Goal: Task Accomplishment & Management: Manage account settings

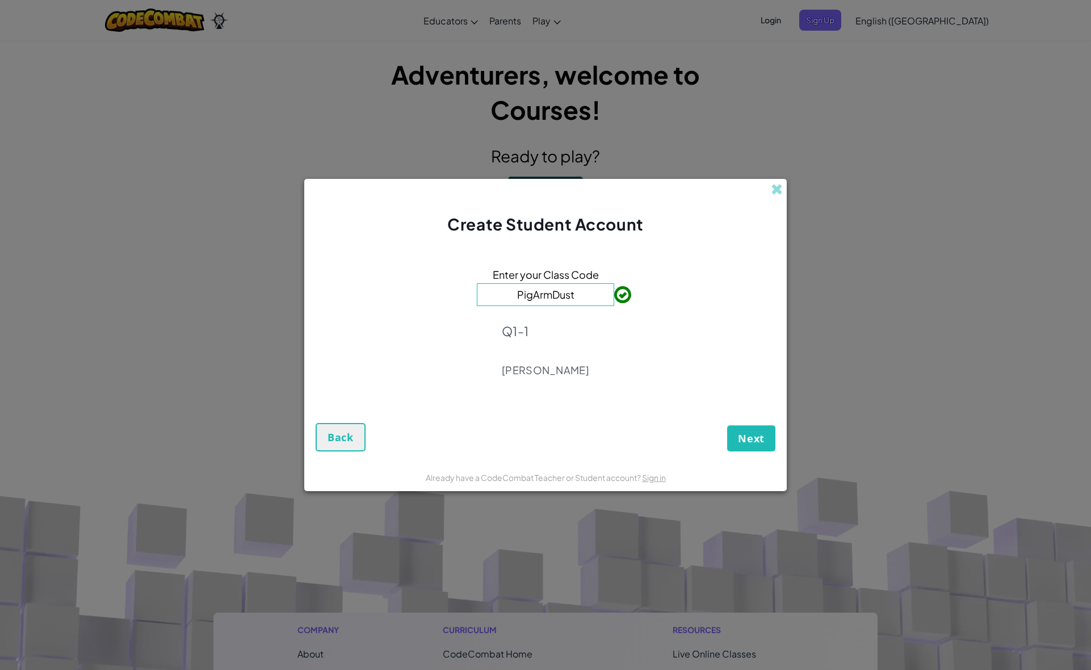
click at [753, 436] on span "Next" at bounding box center [751, 438] width 27 height 14
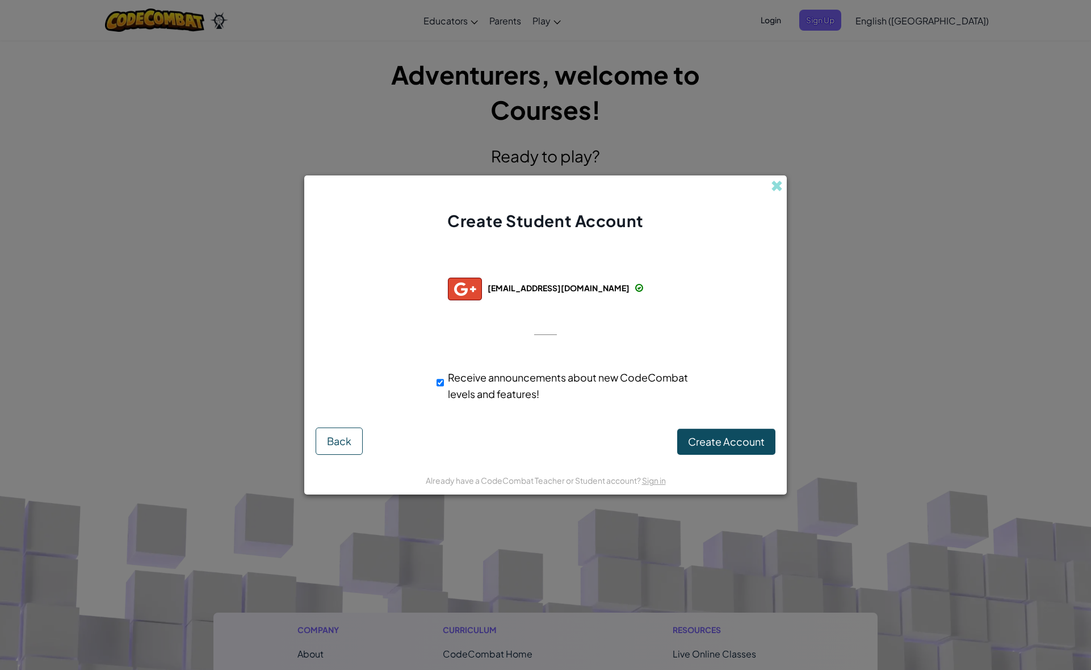
click at [721, 434] on button "Create Account" at bounding box center [726, 441] width 98 height 26
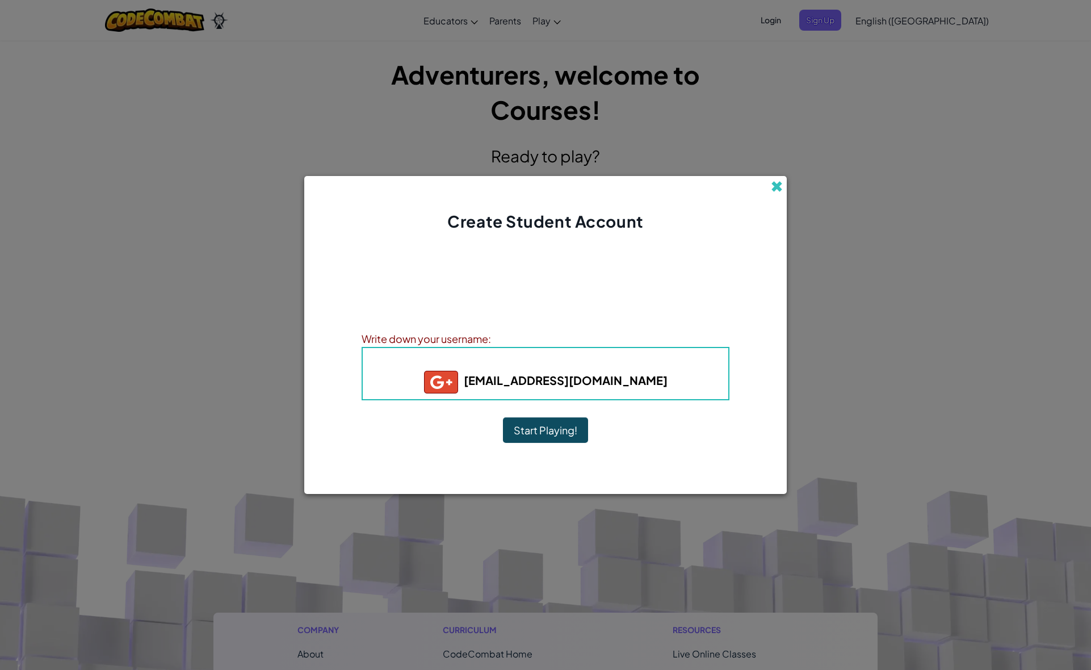
click at [772, 186] on span at bounding box center [777, 186] width 12 height 12
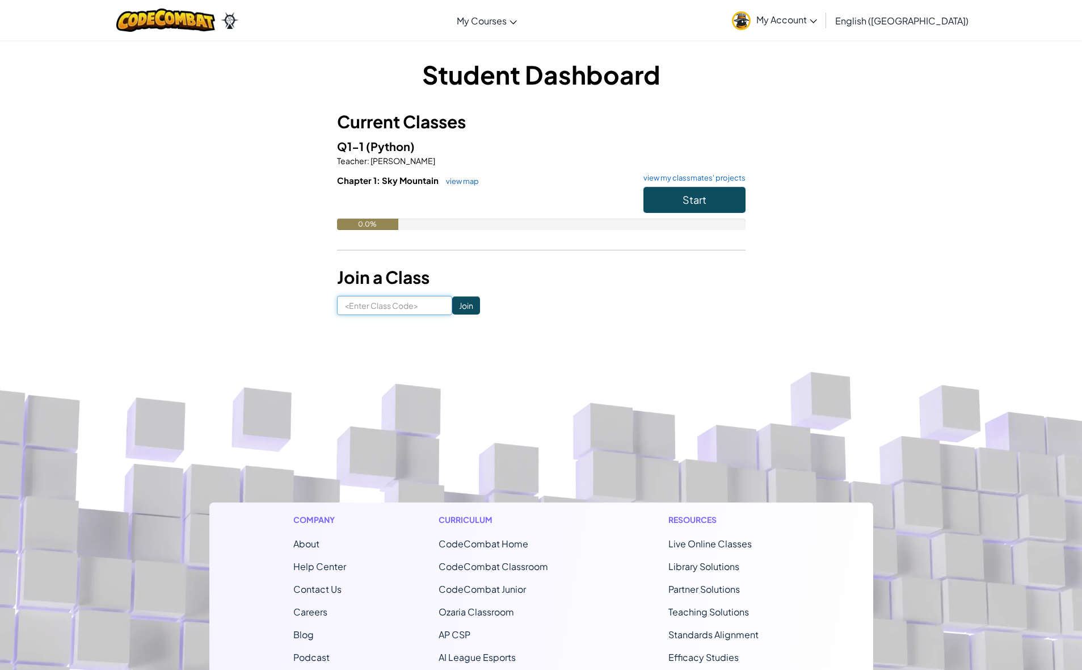
drag, startPoint x: 398, startPoint y: 310, endPoint x: 417, endPoint y: 298, distance: 23.0
click at [402, 308] on input at bounding box center [394, 305] width 115 height 19
type input "PigArmDust"
click at [471, 303] on input "Join" at bounding box center [466, 305] width 28 height 18
click at [582, 262] on div "Student Dashboard Current Classes Q1-1 (Python) Teacher : Joe Gehrer Chapter 1:…" at bounding box center [541, 186] width 409 height 258
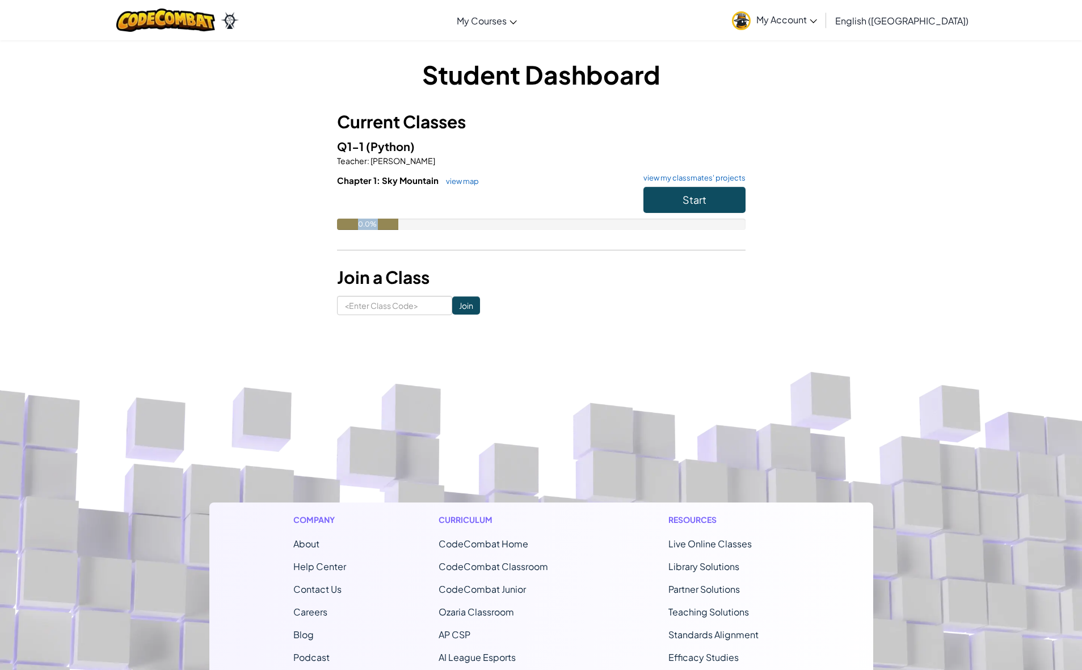
click at [737, 208] on button "Start" at bounding box center [695, 200] width 102 height 26
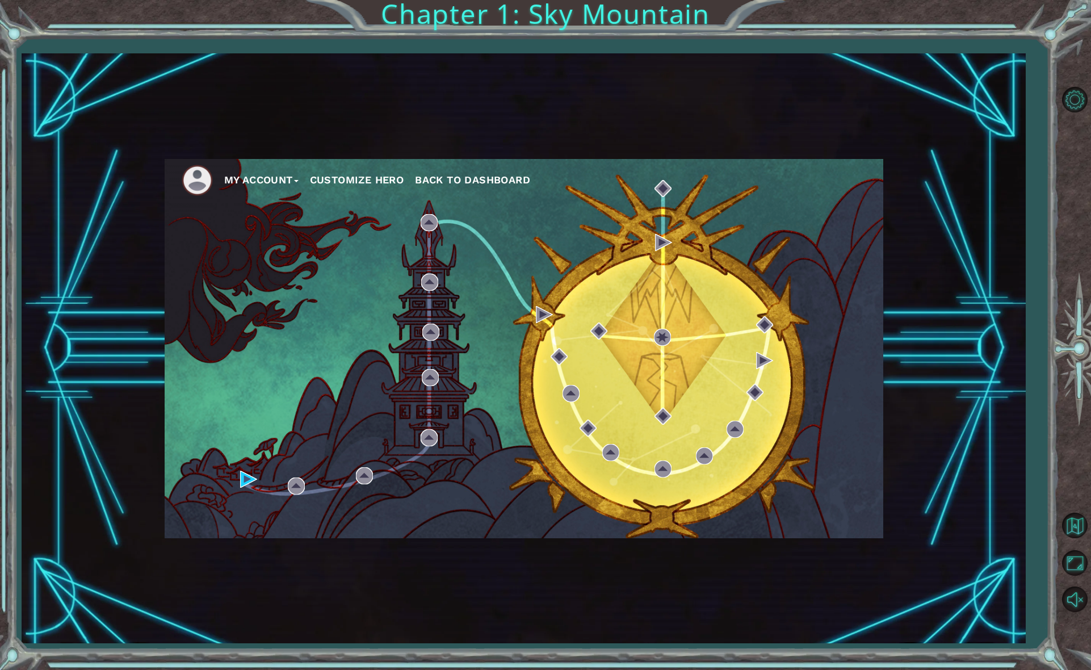
click at [262, 203] on div "My Account Customize Hero Back to Dashboard" at bounding box center [524, 348] width 718 height 379
click at [389, 182] on button "Customize Hero" at bounding box center [357, 179] width 94 height 17
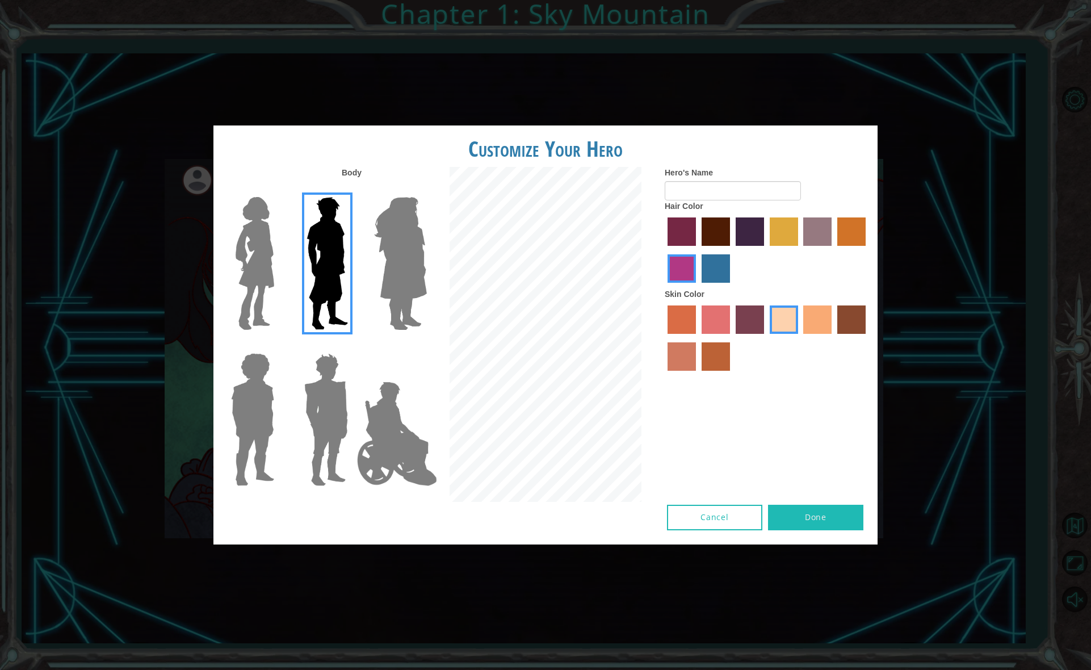
click at [751, 225] on label "hot purple hair color" at bounding box center [749, 231] width 28 height 28
click at [731, 250] on input "hot purple hair color" at bounding box center [731, 250] width 0 height 0
click at [843, 326] on label "karma skin color" at bounding box center [851, 319] width 28 height 28
click at [833, 338] on input "karma skin color" at bounding box center [833, 338] width 0 height 0
drag, startPoint x: 817, startPoint y: 531, endPoint x: 822, endPoint y: 518, distance: 14.2
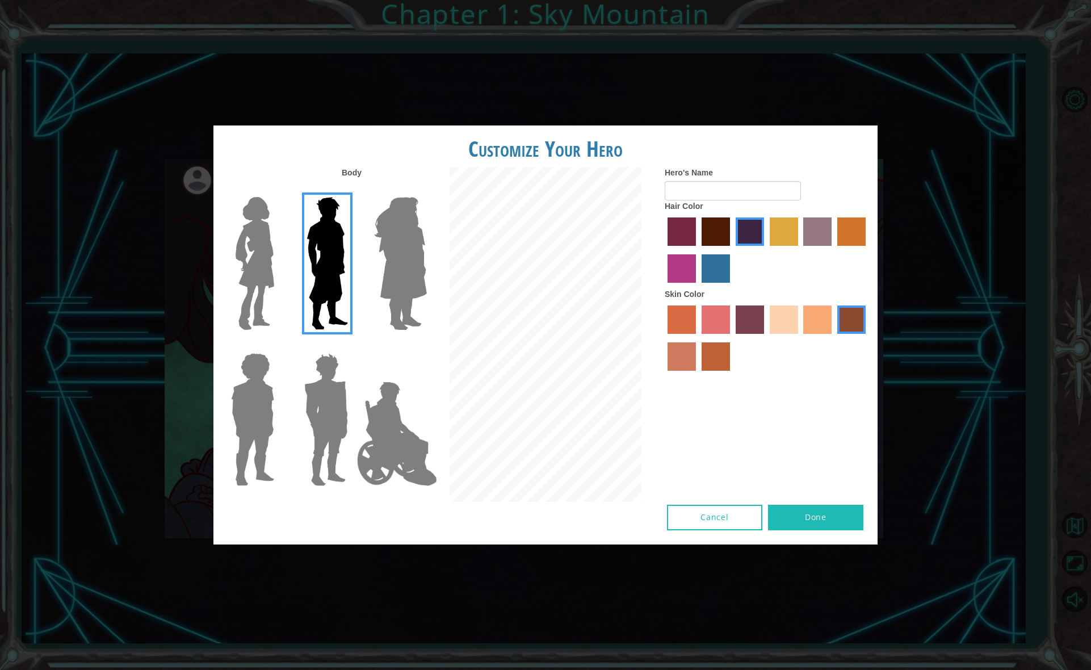
click at [822, 518] on div "Cancel Done" at bounding box center [545, 525] width 664 height 40
click at [822, 518] on button "Done" at bounding box center [815, 518] width 95 height 26
type input "Yaura"
click at [838, 503] on div "Body Hero's Name Yaura Hair Color Skin Color" at bounding box center [545, 336] width 664 height 338
click at [830, 528] on button "Done" at bounding box center [815, 518] width 95 height 26
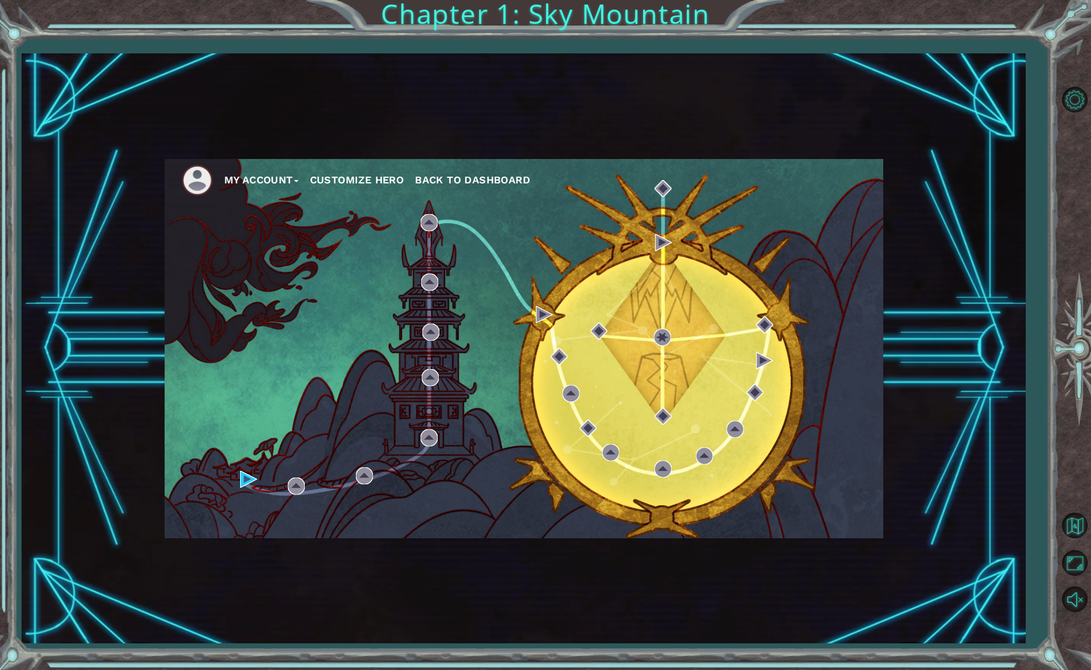
click at [259, 479] on div "My Account Customize Hero Back to Dashboard" at bounding box center [524, 348] width 718 height 379
drag, startPoint x: 259, startPoint y: 485, endPoint x: 211, endPoint y: 470, distance: 50.4
click at [241, 483] on div "My Account Customize Hero Back to Dashboard" at bounding box center [524, 348] width 718 height 379
click at [242, 470] on div "My Account Customize Hero Back to Dashboard" at bounding box center [524, 348] width 718 height 379
click at [248, 482] on img at bounding box center [248, 478] width 17 height 17
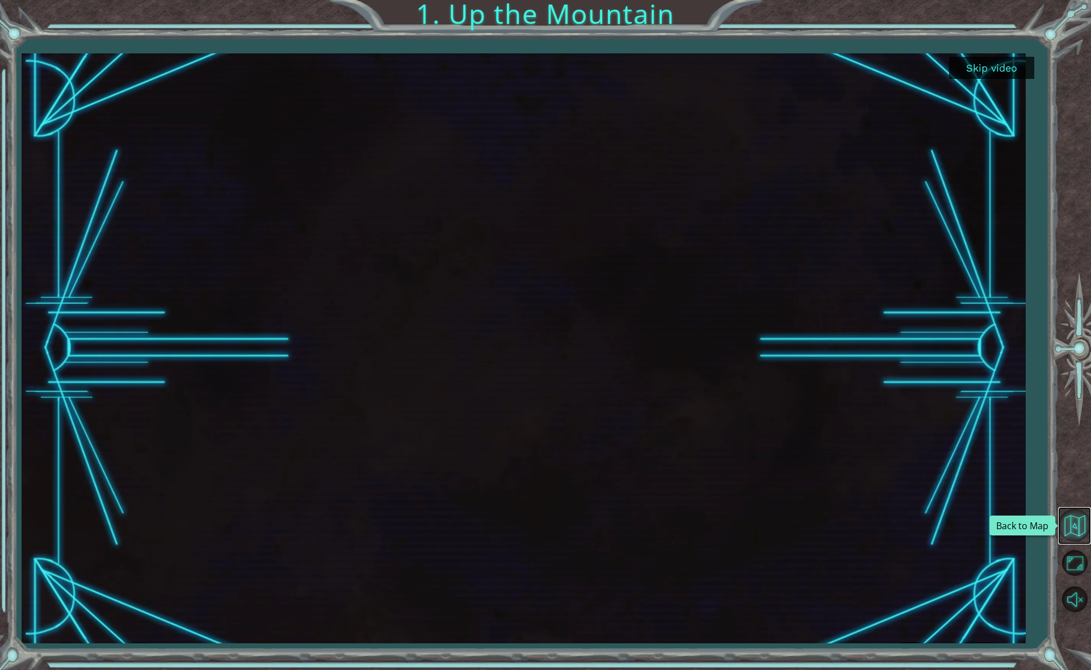
click at [1067, 523] on button "Back to Map" at bounding box center [1074, 524] width 33 height 33
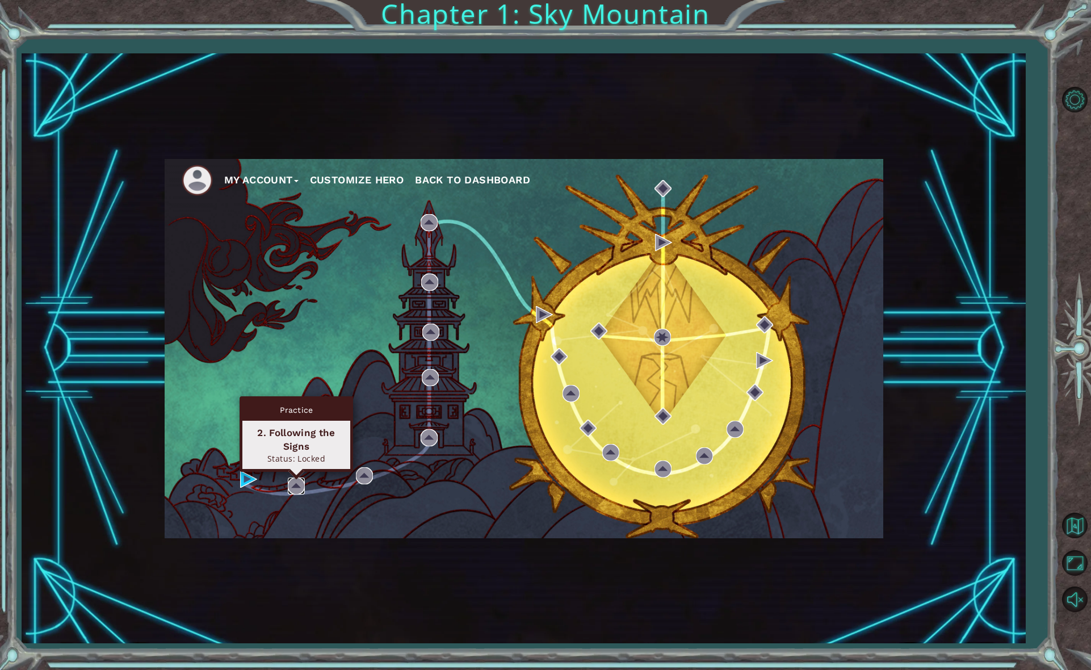
click at [300, 481] on img at bounding box center [296, 485] width 17 height 17
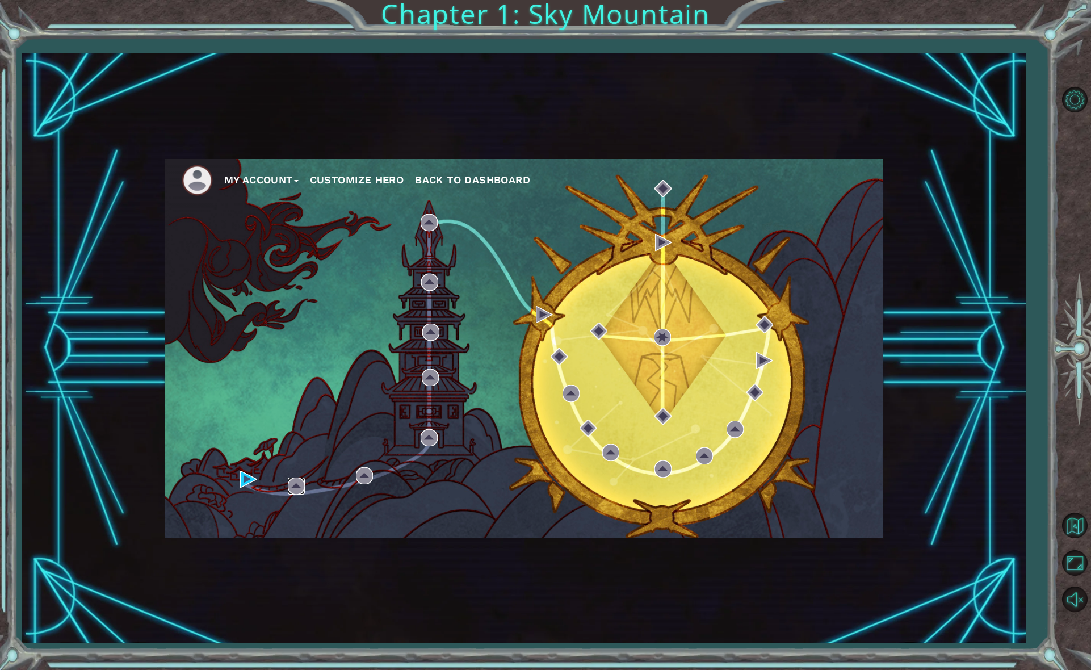
click at [300, 481] on img at bounding box center [296, 485] width 17 height 17
click at [239, 481] on div "My Account Customize Hero Back to Dashboard" at bounding box center [524, 348] width 718 height 379
click at [248, 481] on img at bounding box center [248, 478] width 17 height 17
click at [1073, 519] on button "Back to Map" at bounding box center [1074, 524] width 33 height 33
click at [1067, 519] on button "Back to Map" at bounding box center [1074, 524] width 33 height 33
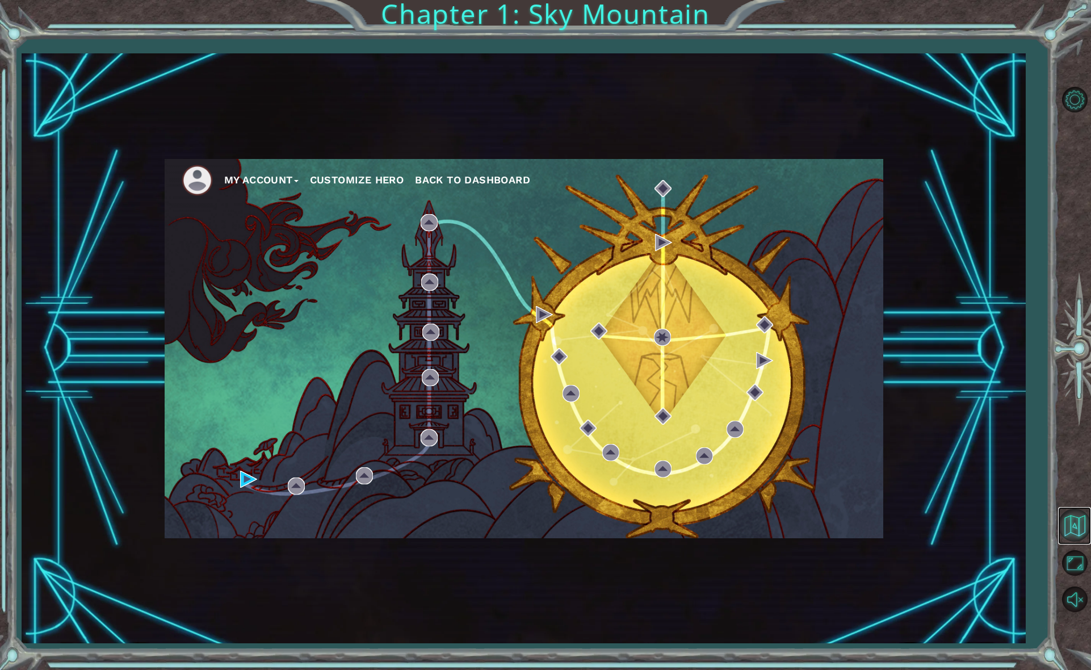
click at [1066, 518] on button "Back to Map" at bounding box center [1074, 524] width 33 height 33
click at [1062, 515] on button "Back to Map" at bounding box center [1074, 524] width 33 height 33
click at [1060, 511] on button "Back to Map" at bounding box center [1074, 524] width 33 height 33
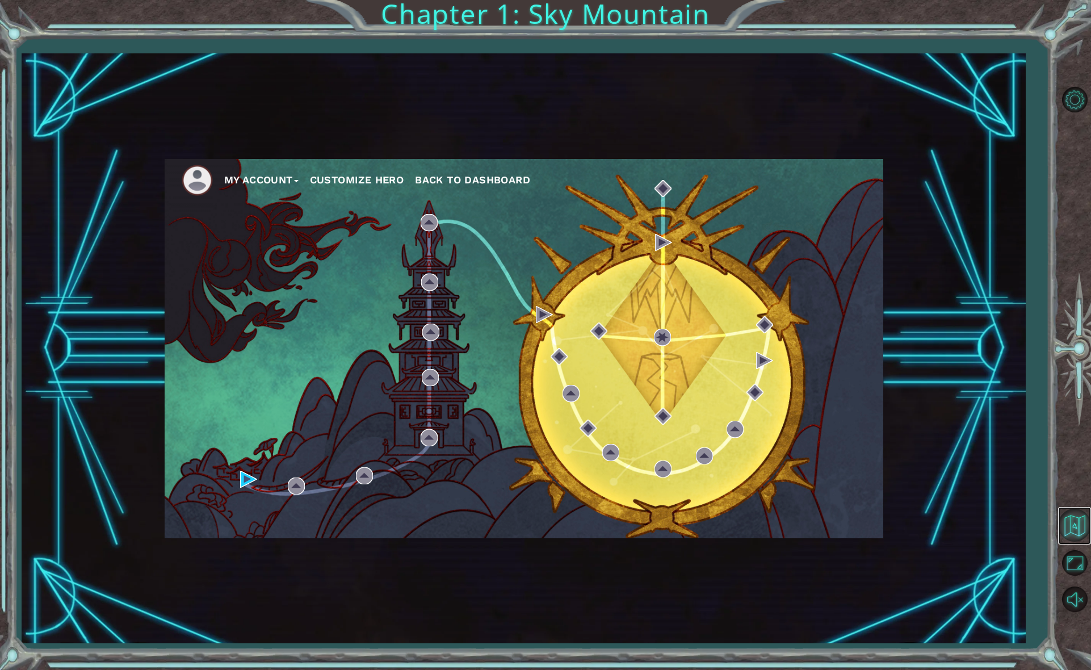
click at [1060, 511] on button "Back to Map" at bounding box center [1074, 524] width 33 height 33
drag, startPoint x: 1055, startPoint y: 505, endPoint x: 1046, endPoint y: 489, distance: 18.0
click at [1046, 489] on div "My Account Customize Hero Back to Dashboard Chapter 1: Sky Mountain" at bounding box center [545, 335] width 1091 height 670
